Goal: Check status: Check status

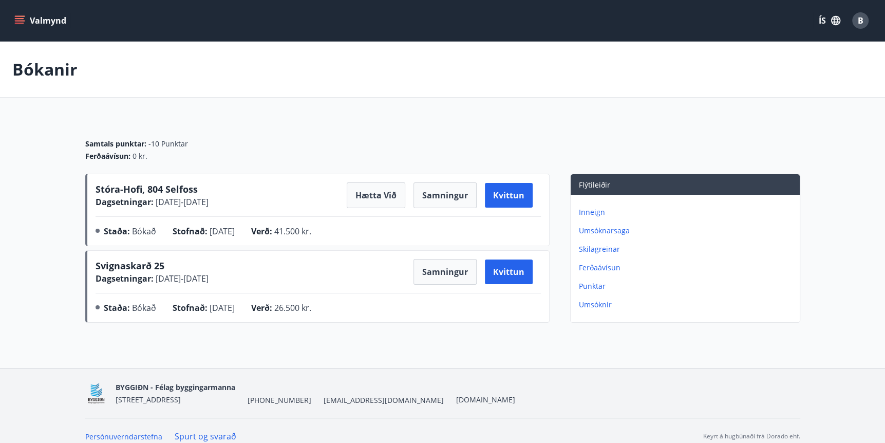
click at [769, 70] on div "Bókanir" at bounding box center [442, 70] width 885 height 56
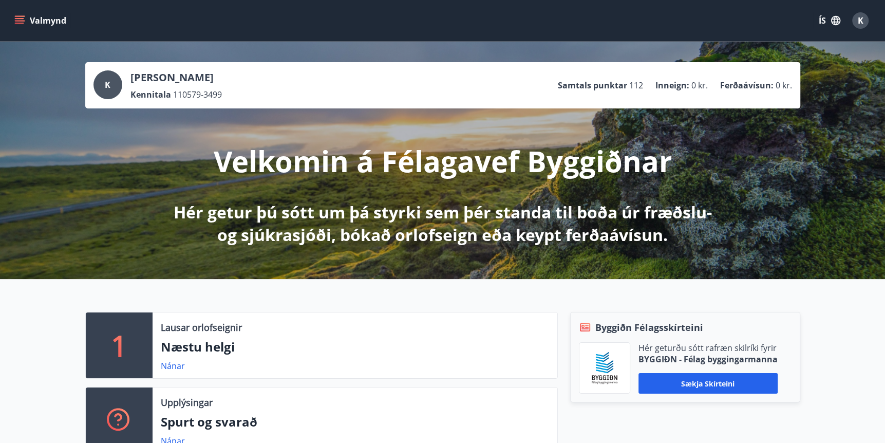
click at [17, 24] on icon "menu" at bounding box center [19, 20] width 10 height 10
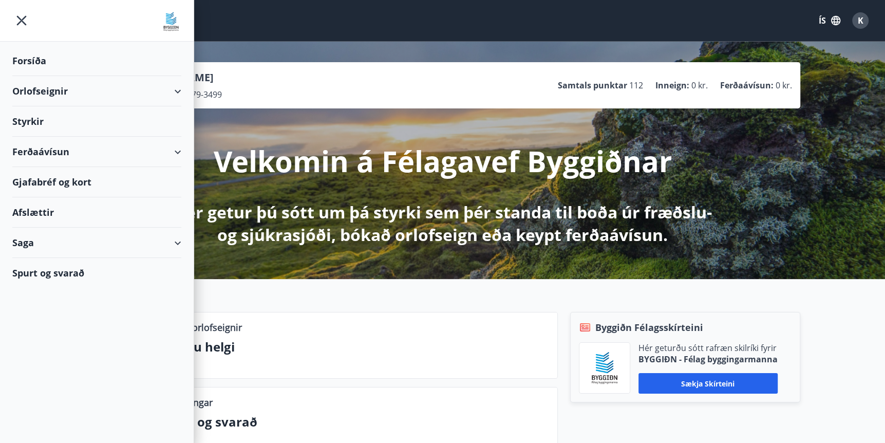
click at [21, 241] on div "Saga" at bounding box center [96, 243] width 169 height 30
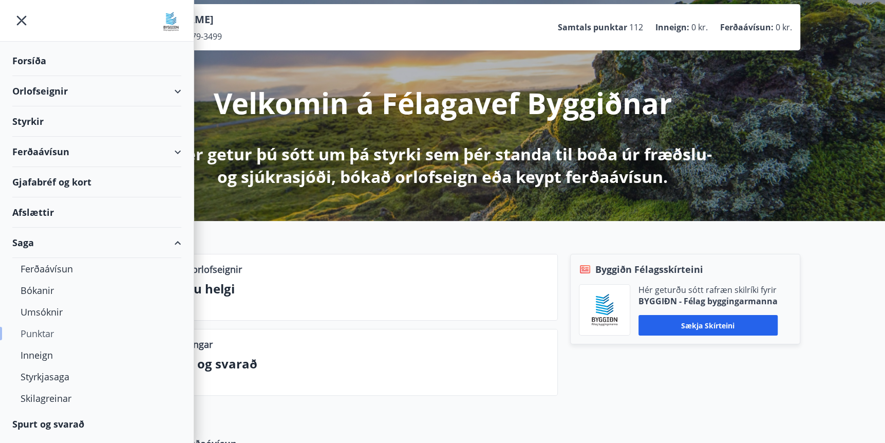
scroll to position [137, 0]
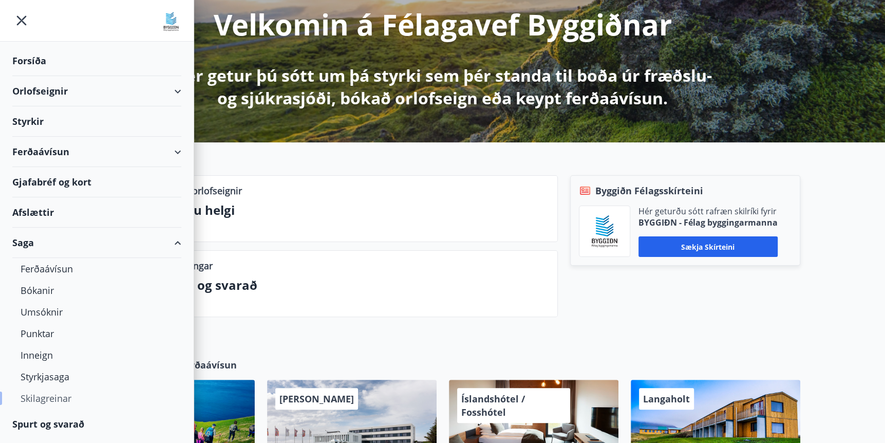
click at [52, 397] on div "Skilagreinar" at bounding box center [97, 398] width 153 height 22
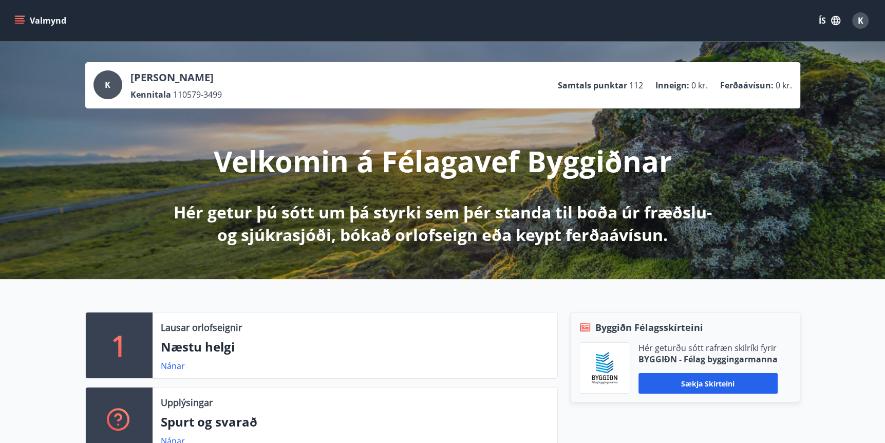
click at [21, 20] on icon "menu" at bounding box center [19, 20] width 10 height 10
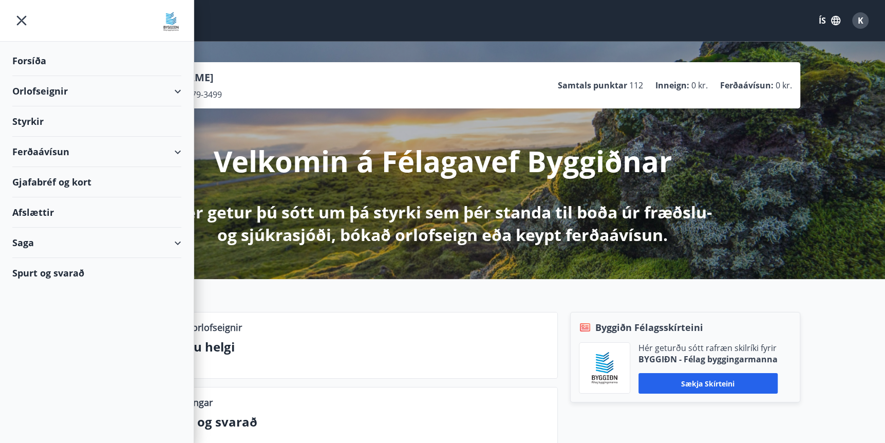
click at [28, 273] on div "Spurt og svarað" at bounding box center [96, 273] width 169 height 30
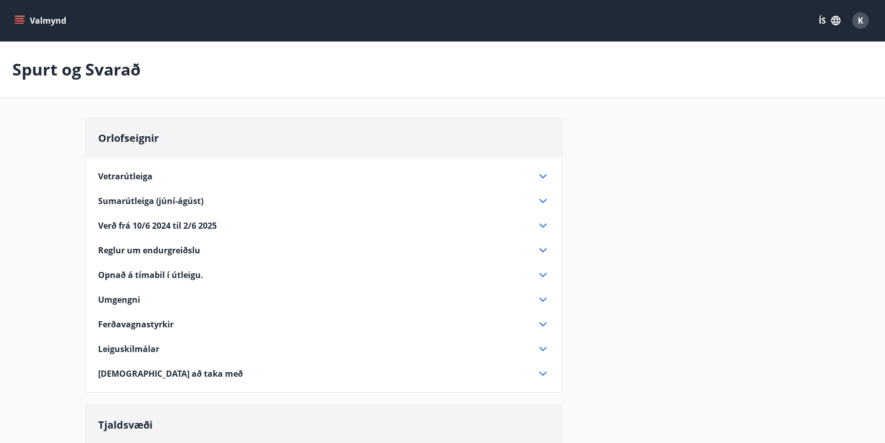
click at [18, 18] on icon "menu" at bounding box center [19, 18] width 9 height 1
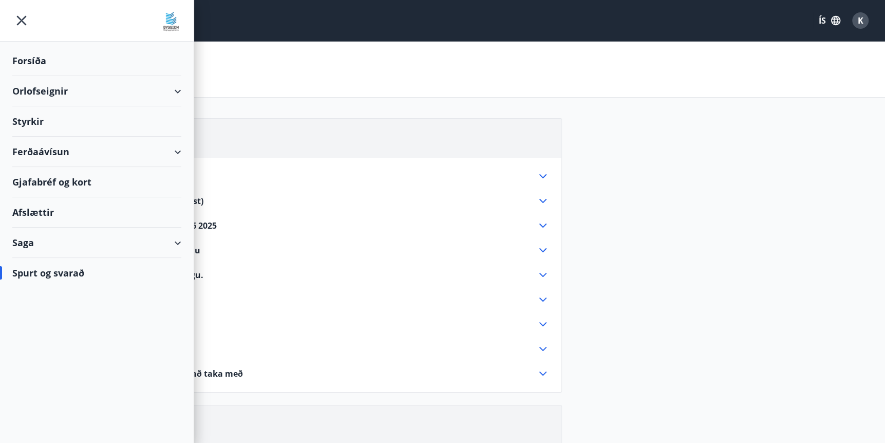
click at [33, 245] on div "Saga" at bounding box center [96, 243] width 169 height 30
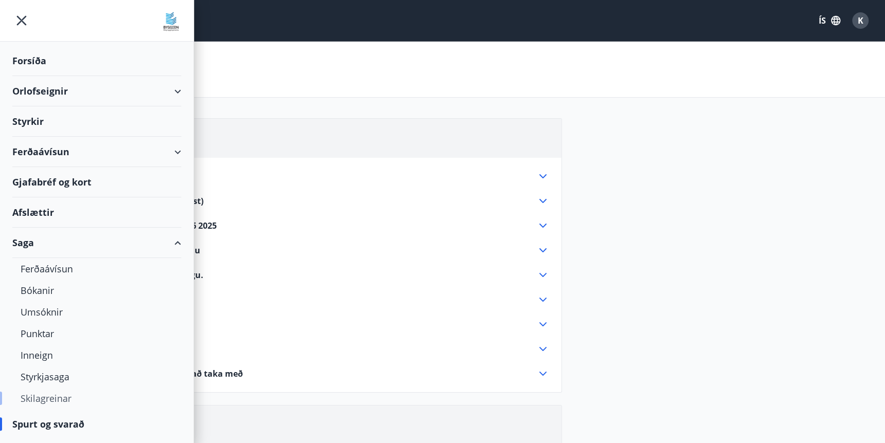
click at [40, 400] on div "Skilagreinar" at bounding box center [97, 398] width 153 height 22
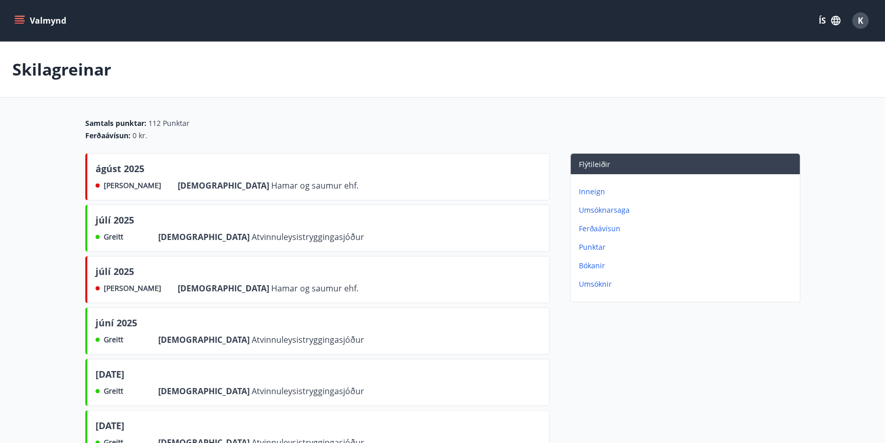
click at [271, 289] on span "Hamar og saumur ehf." at bounding box center [314, 288] width 87 height 11
click at [271, 185] on span "Hamar og saumur ehf." at bounding box center [314, 185] width 87 height 11
drag, startPoint x: 228, startPoint y: 185, endPoint x: 312, endPoint y: 178, distance: 84.1
click at [312, 178] on div "ágúst 2025 Ekki greitt Frá Hamar og saumur ehf." at bounding box center [317, 176] width 464 height 47
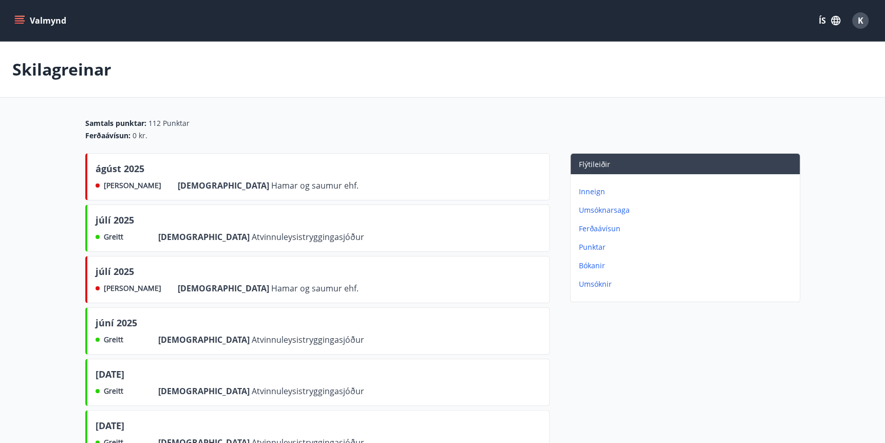
click at [178, 187] on span "Frá" at bounding box center [225, 185] width 94 height 11
drag, startPoint x: 169, startPoint y: 187, endPoint x: 128, endPoint y: 186, distance: 40.6
click at [128, 186] on span "Ekki greitt" at bounding box center [133, 185] width 58 height 10
drag, startPoint x: 204, startPoint y: 187, endPoint x: 263, endPoint y: 188, distance: 58.6
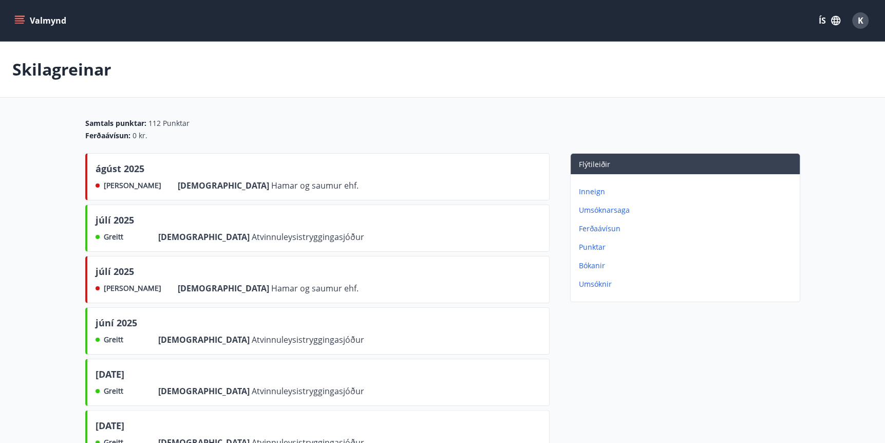
click at [271, 187] on span "Hamar og saumur ehf." at bounding box center [314, 185] width 87 height 11
